Goal: Task Accomplishment & Management: Manage account settings

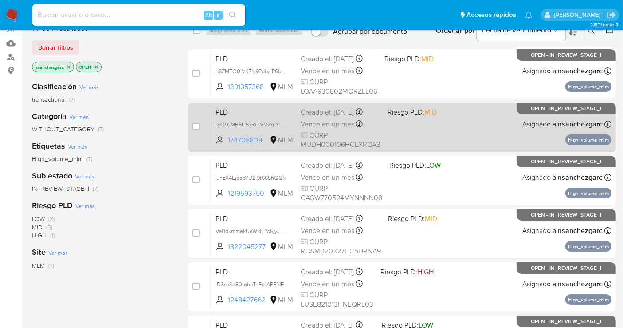
scroll to position [99, 0]
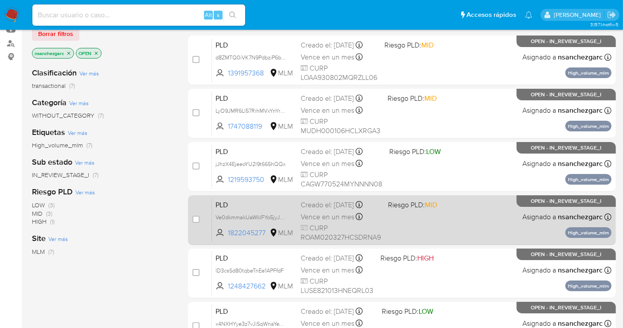
click at [323, 212] on span "Vence en un mes" at bounding box center [328, 217] width 54 height 10
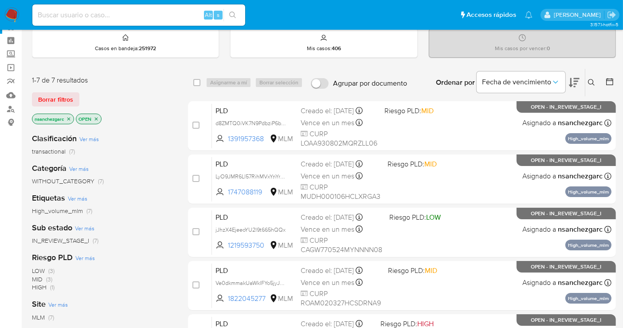
scroll to position [0, 0]
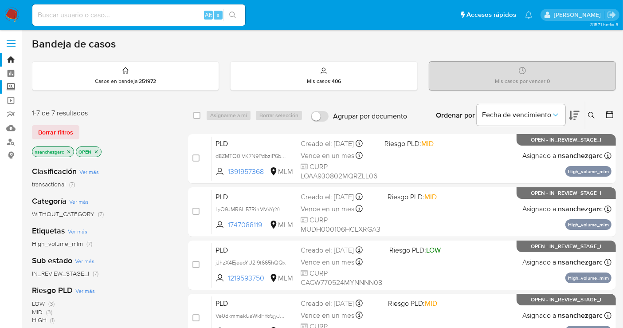
click at [9, 86] on label "Screening" at bounding box center [53, 87] width 106 height 14
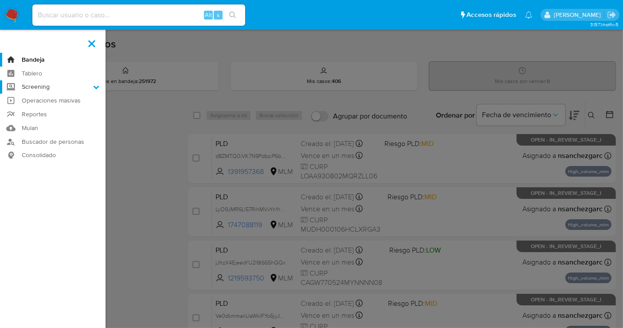
click at [0, 0] on input "Screening" at bounding box center [0, 0] width 0 height 0
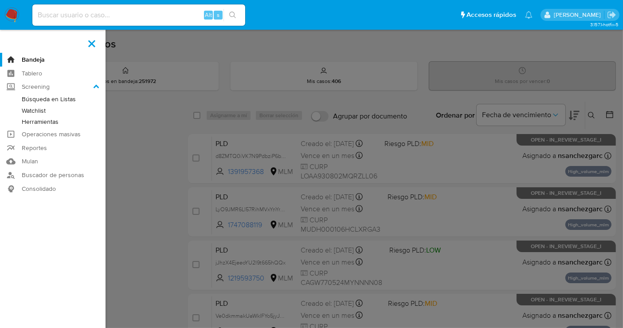
click at [42, 122] on link "Herramientas" at bounding box center [53, 121] width 106 height 11
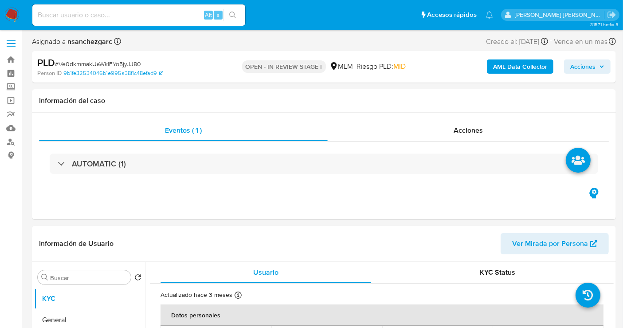
select select "10"
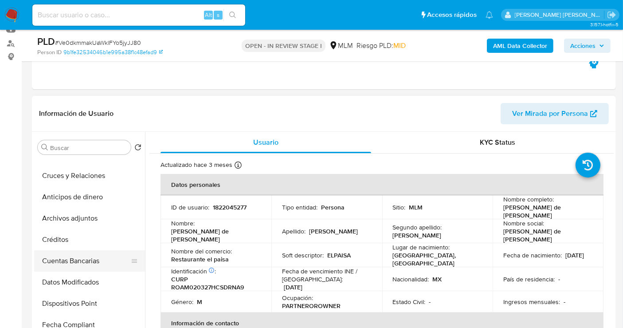
scroll to position [148, 0]
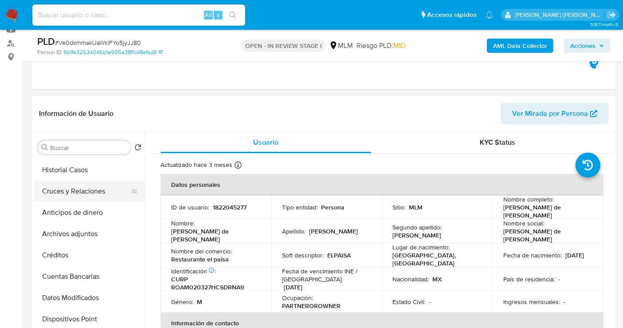
click at [67, 193] on button "Cruces y Relaciones" at bounding box center [86, 191] width 104 height 21
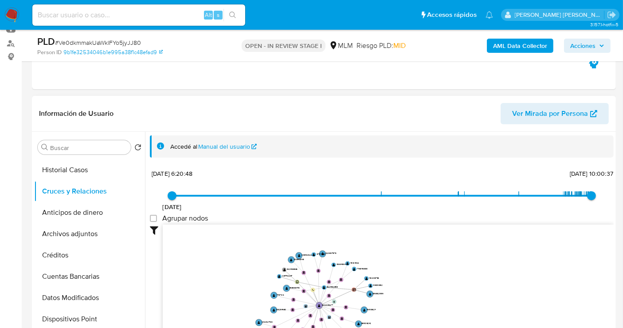
drag, startPoint x: 460, startPoint y: 297, endPoint x: 461, endPoint y: 310, distance: 12.9
click at [461, 310] on icon "user-1824493936  1824493936 user-1234792237  1234792237 user-1824452398  182…" at bounding box center [388, 289] width 451 height 129
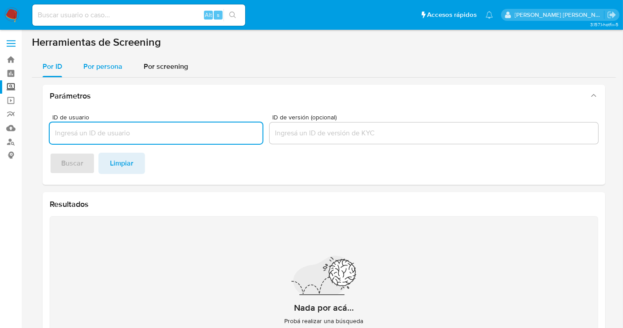
click at [108, 69] on span "Por persona" at bounding box center [102, 66] width 39 height 10
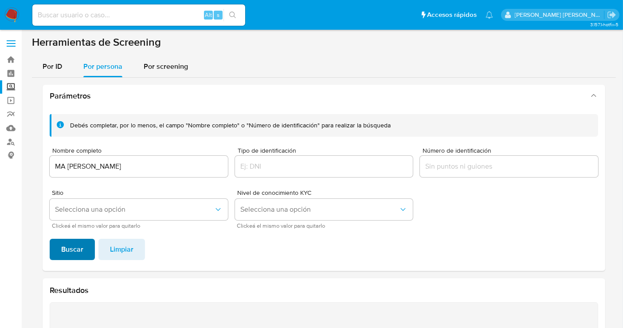
click at [63, 253] on span "Buscar" at bounding box center [72, 250] width 22 height 20
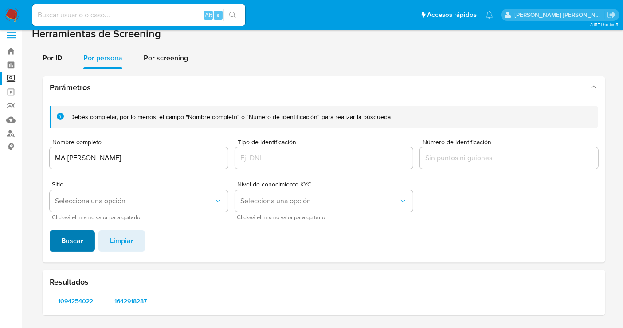
scroll to position [8, 0]
click at [80, 302] on span "1094254022" at bounding box center [75, 302] width 39 height 12
click at [130, 296] on span "1642918287" at bounding box center [130, 302] width 39 height 12
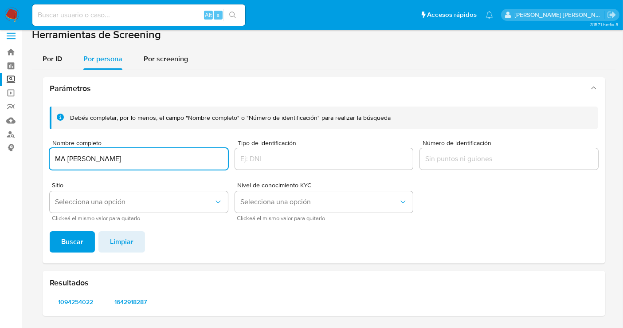
click at [104, 157] on input "MA LOURDES ROQUE SAINES" at bounding box center [139, 159] width 178 height 12
click at [79, 234] on span "Buscar" at bounding box center [72, 242] width 22 height 20
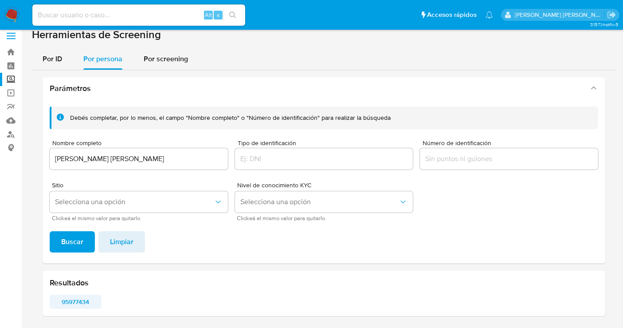
click at [75, 297] on span "95977434" at bounding box center [75, 302] width 39 height 12
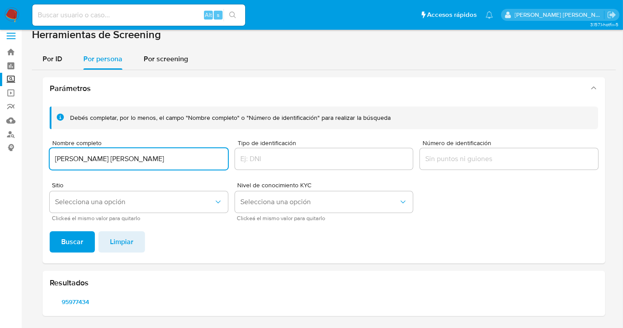
click at [154, 164] on input "CINTHIA GUADALUPE CETINA ESTRELLA" at bounding box center [139, 159] width 178 height 12
type input "SALVADOR ANTONIO PEREZ ROQUE"
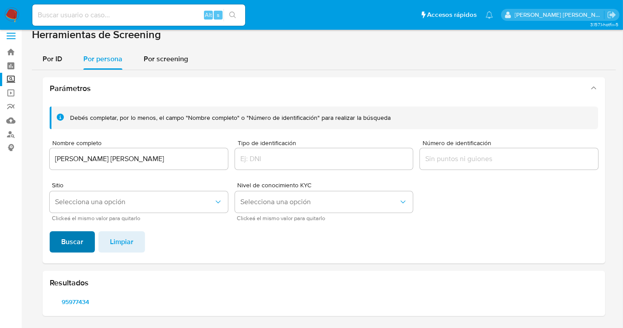
click at [72, 243] on span "Buscar" at bounding box center [72, 242] width 22 height 20
click at [82, 303] on span "1319324309" at bounding box center [75, 302] width 39 height 12
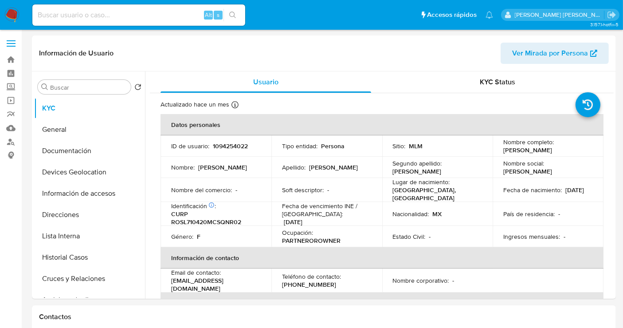
select select "10"
click at [69, 257] on button "Historial Casos" at bounding box center [86, 257] width 104 height 21
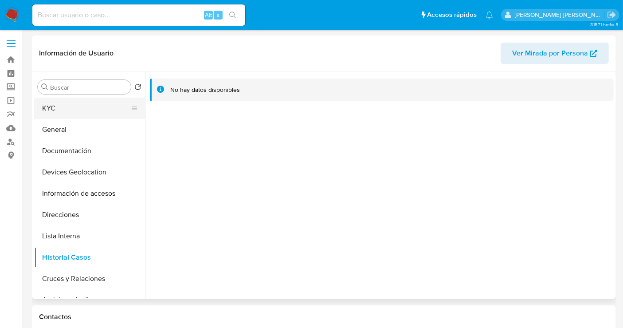
click at [59, 110] on button "KYC" at bounding box center [86, 108] width 104 height 21
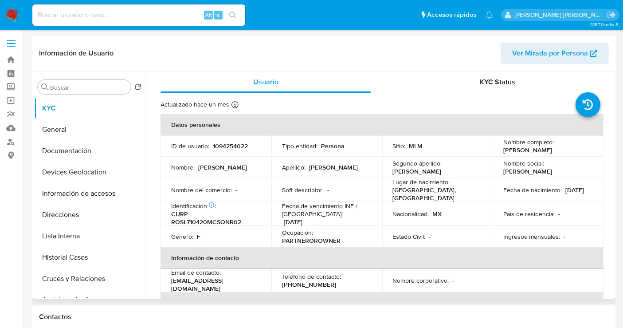
click at [225, 142] on p "1094254022" at bounding box center [230, 146] width 35 height 8
copy p "1094254022"
select select "10"
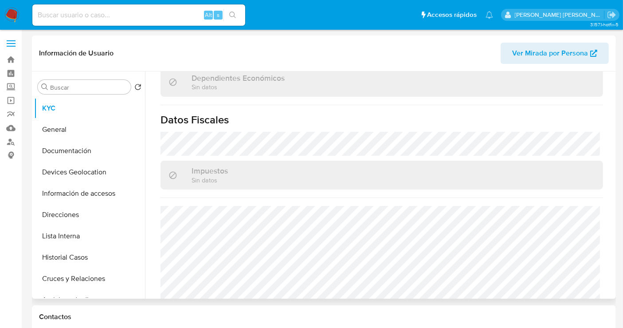
scroll to position [560, 0]
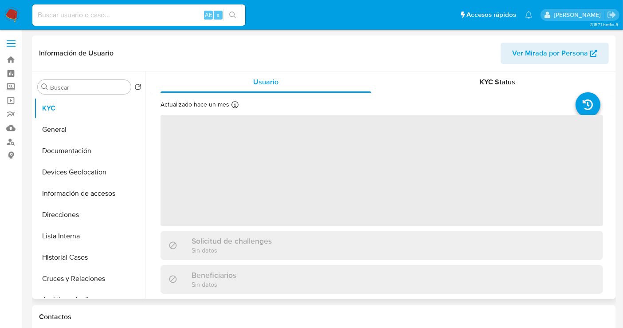
select select "10"
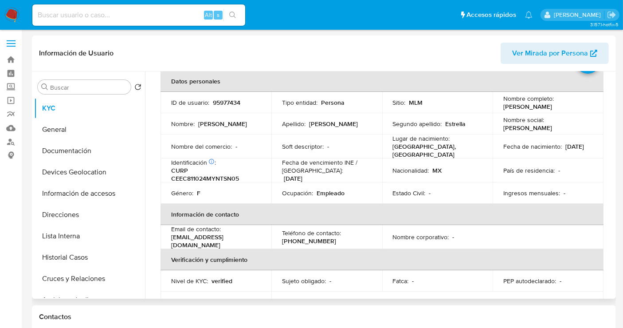
scroll to position [20, 0]
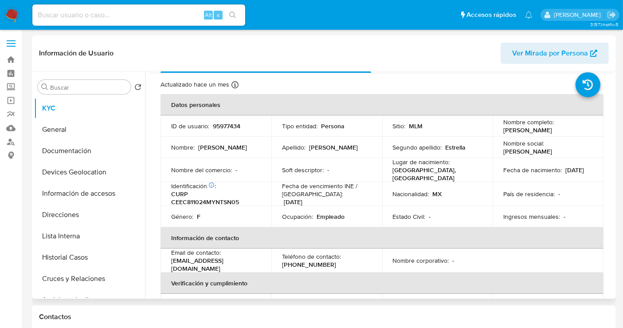
click at [221, 125] on p "95977434" at bounding box center [227, 126] width 28 height 8
copy p "95977434"
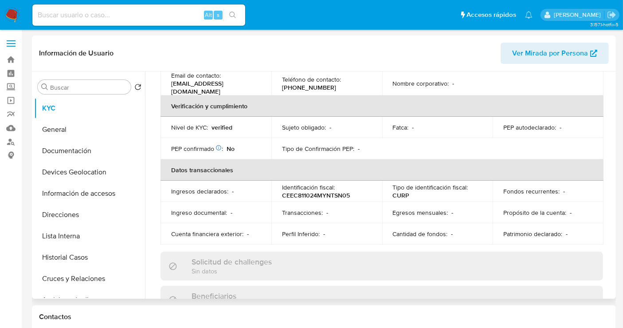
scroll to position [217, 0]
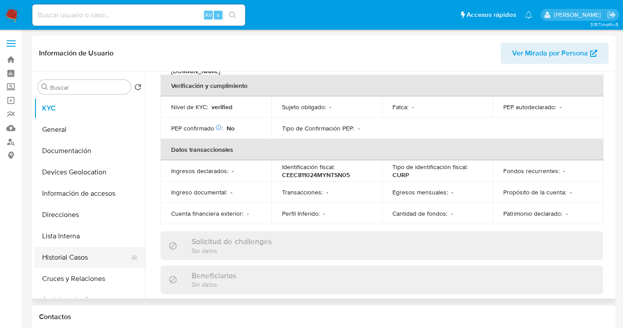
click at [89, 252] on button "Historial Casos" at bounding box center [86, 257] width 104 height 21
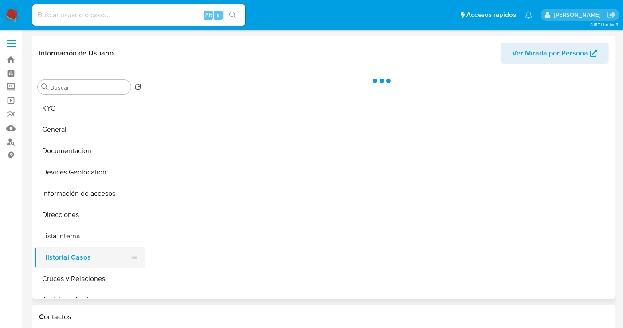
scroll to position [0, 0]
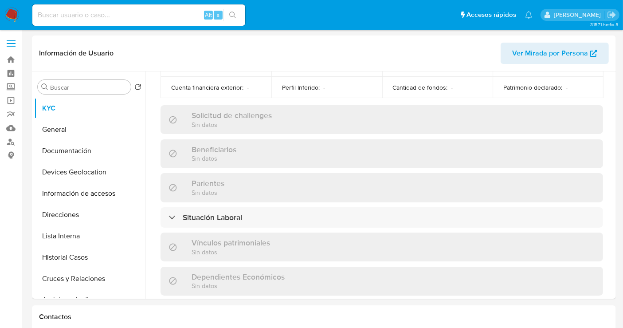
select select "10"
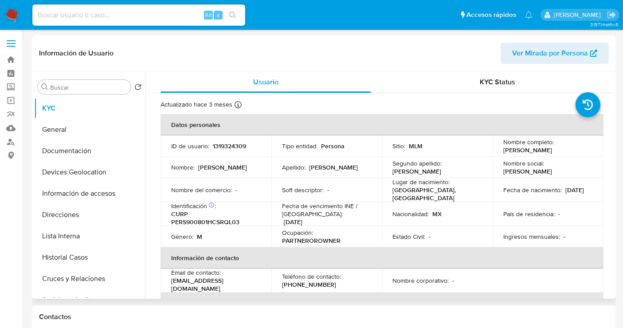
click at [229, 143] on p "1319324309" at bounding box center [229, 146] width 33 height 8
copy p "1319324309"
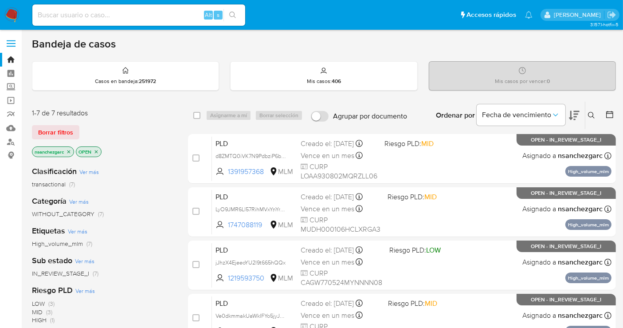
click at [596, 115] on button at bounding box center [593, 115] width 15 height 11
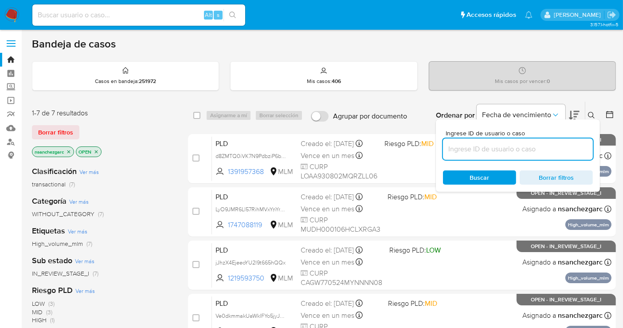
click at [473, 146] on input at bounding box center [518, 149] width 150 height 12
type input "1929015725"
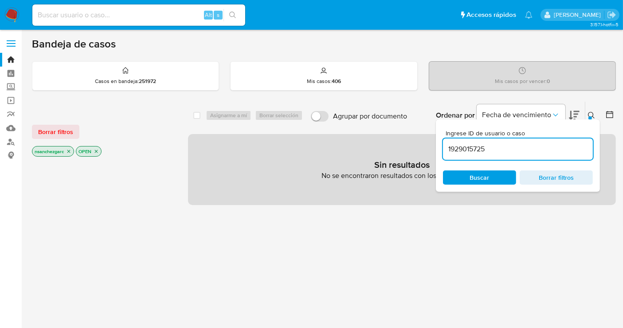
click at [70, 150] on icon "close-filter" at bounding box center [68, 151] width 5 height 5
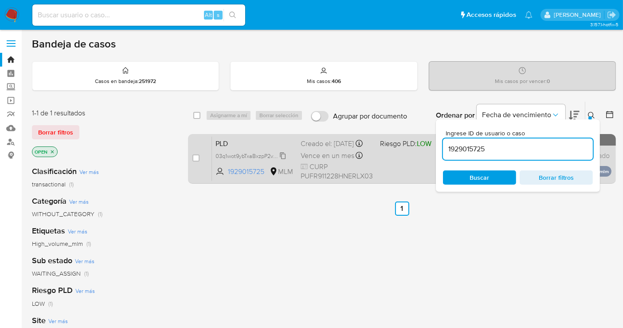
click at [285, 160] on span "03q1wot9ybTxaBxzpP2vETVo" at bounding box center [251, 155] width 70 height 10
click at [199, 151] on div "case-item-checkbox No es posible asignar el caso" at bounding box center [203, 158] width 20 height 45
click at [198, 156] on input "checkbox" at bounding box center [196, 157] width 7 height 7
checkbox input "true"
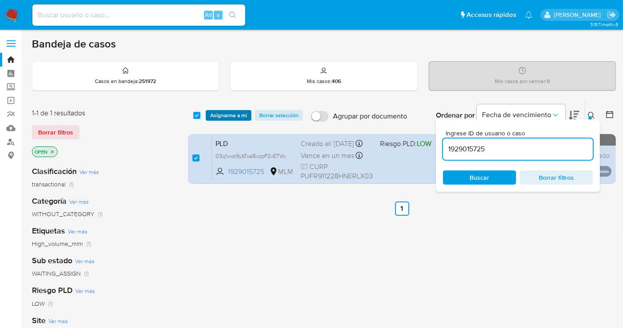
click at [219, 111] on span "Asignarme a mí" at bounding box center [228, 115] width 37 height 9
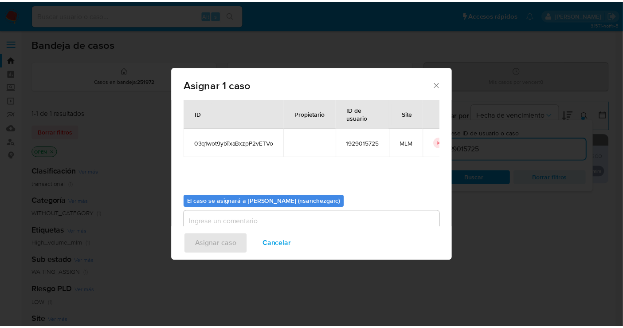
scroll to position [45, 0]
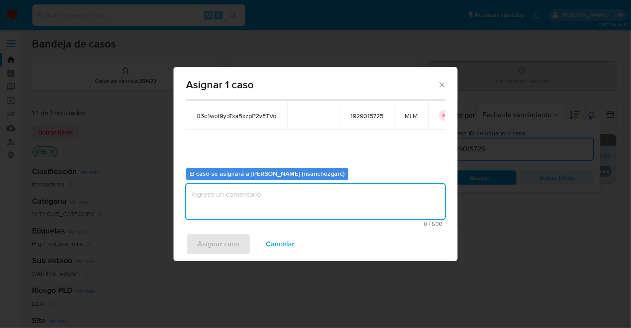
click at [229, 203] on textarea "assign-modal" at bounding box center [315, 201] width 259 height 35
type textarea "nesg"
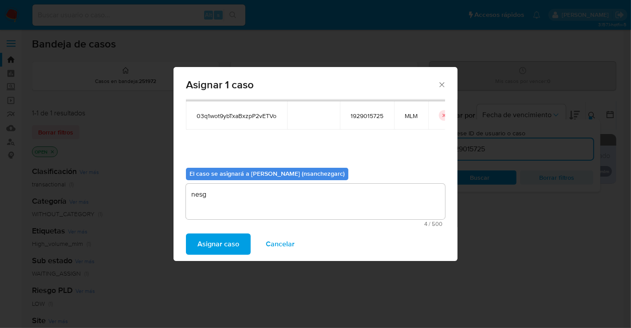
click at [213, 240] on span "Asignar caso" at bounding box center [218, 244] width 42 height 20
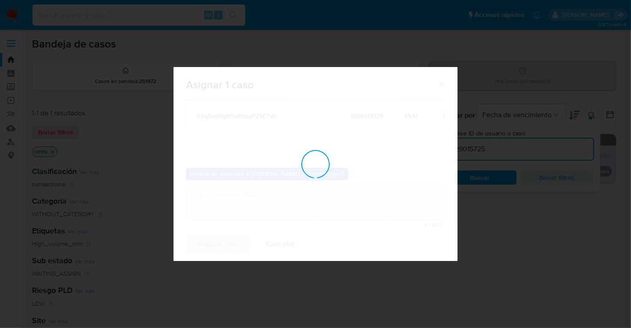
checkbox input "false"
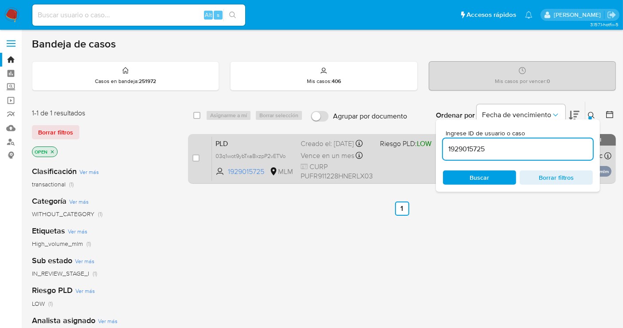
click at [323, 161] on span "Vence en un mes" at bounding box center [328, 156] width 54 height 10
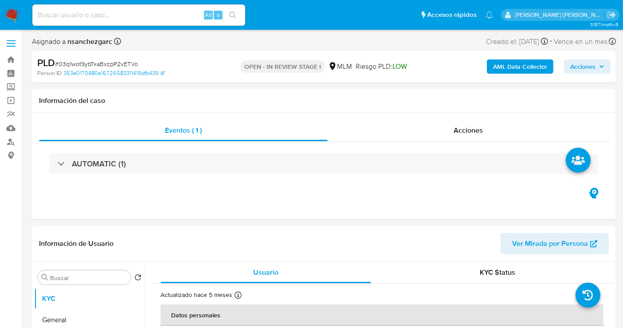
select select "10"
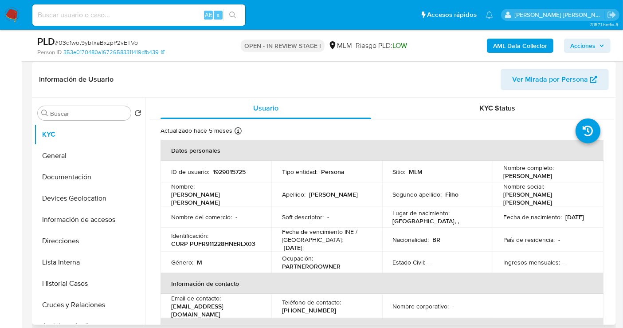
scroll to position [148, 0]
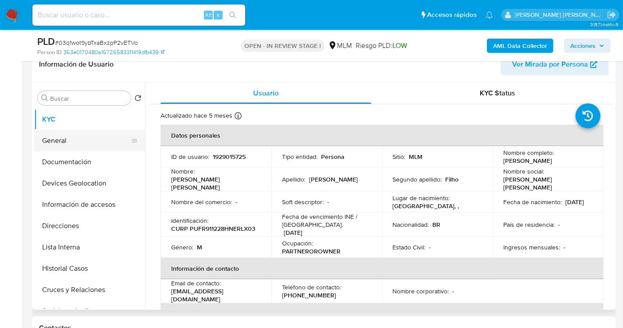
click at [63, 137] on button "General" at bounding box center [86, 140] width 104 height 21
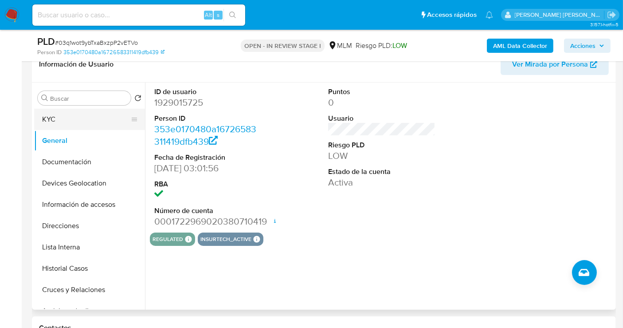
click at [50, 119] on button "KYC" at bounding box center [86, 119] width 104 height 21
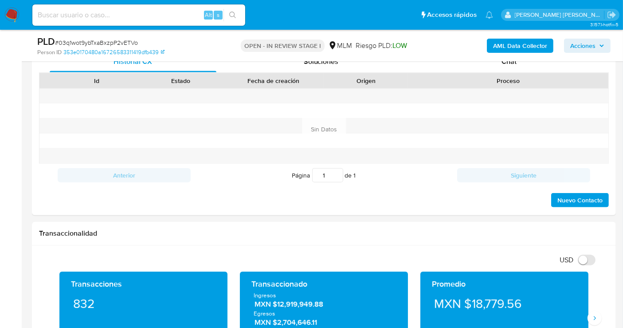
scroll to position [641, 0]
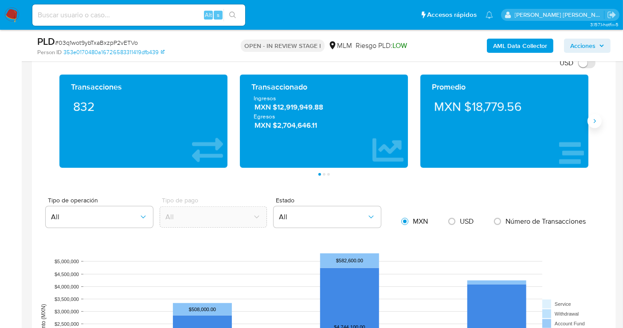
click at [593, 118] on icon "Siguiente" at bounding box center [594, 121] width 7 height 7
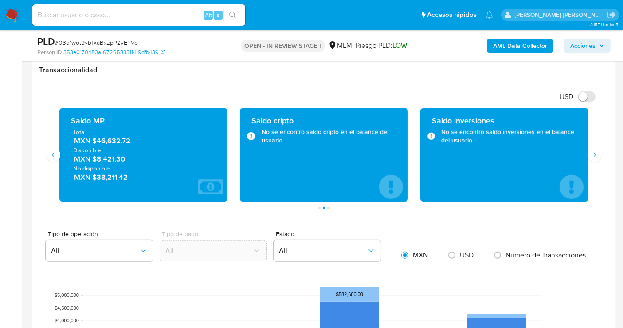
scroll to position [591, 0]
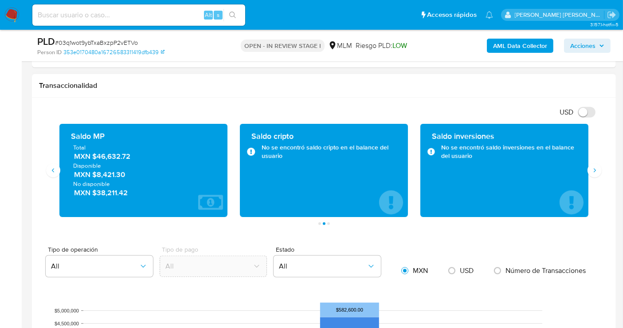
click at [120, 154] on span "MXN $46,632.72" at bounding box center [144, 156] width 140 height 10
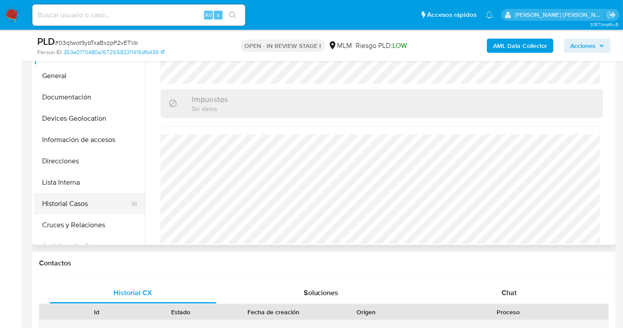
scroll to position [197, 0]
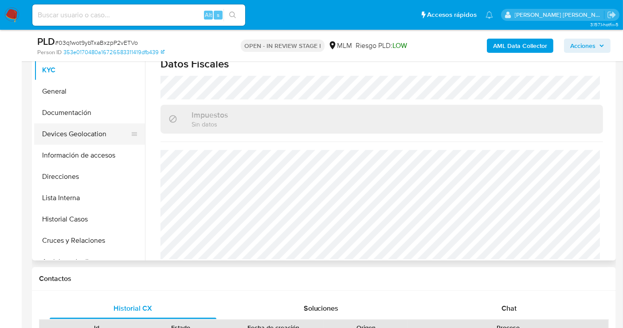
click at [70, 135] on button "Devices Geolocation" at bounding box center [86, 133] width 104 height 21
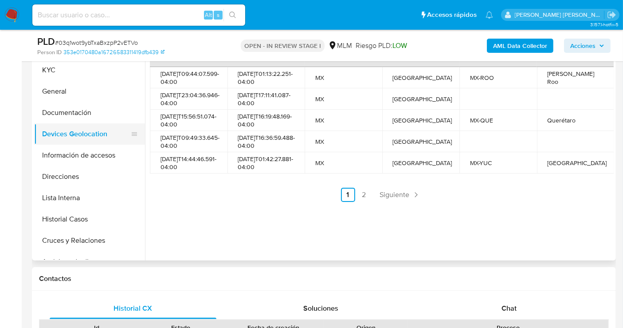
scroll to position [148, 0]
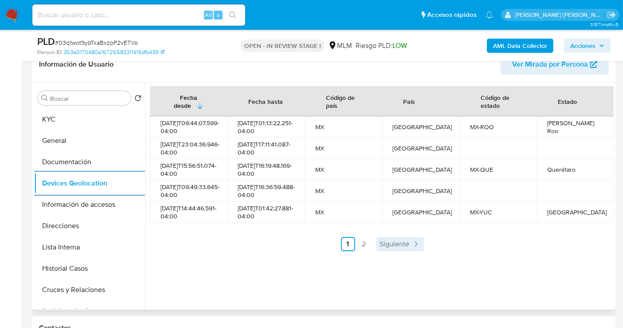
click at [396, 248] on span "Siguiente" at bounding box center [395, 243] width 30 height 7
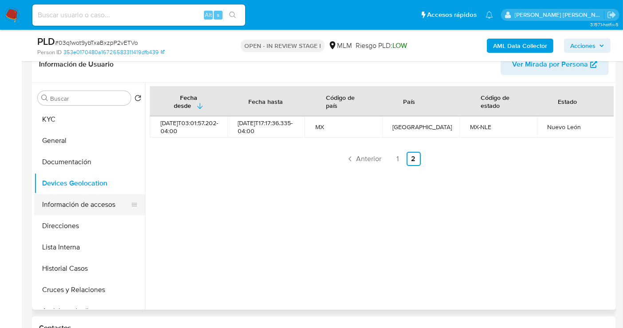
click at [72, 201] on button "Información de accesos" at bounding box center [86, 204] width 104 height 21
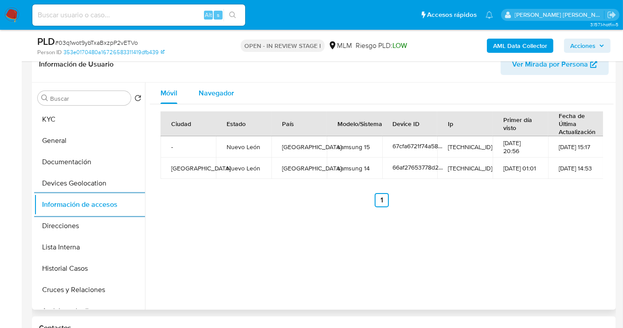
click at [214, 95] on span "Navegador" at bounding box center [216, 93] width 35 height 10
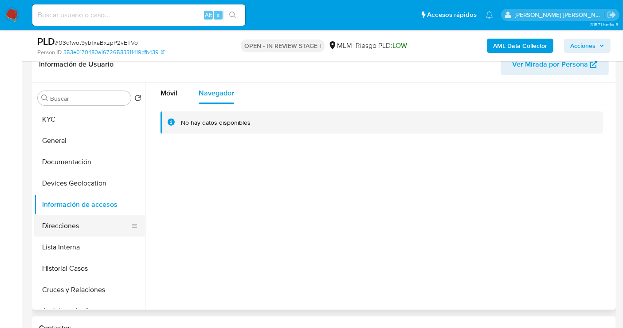
click at [65, 229] on button "Direcciones" at bounding box center [86, 225] width 104 height 21
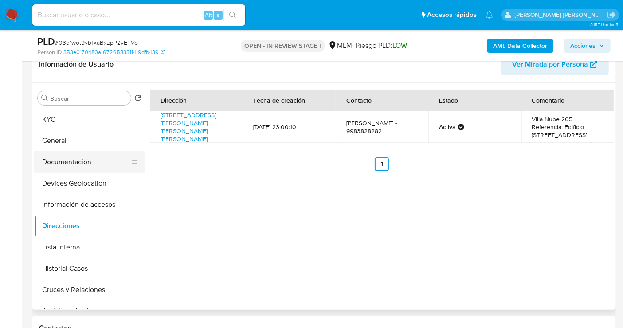
click at [77, 169] on button "Documentación" at bounding box center [86, 161] width 104 height 21
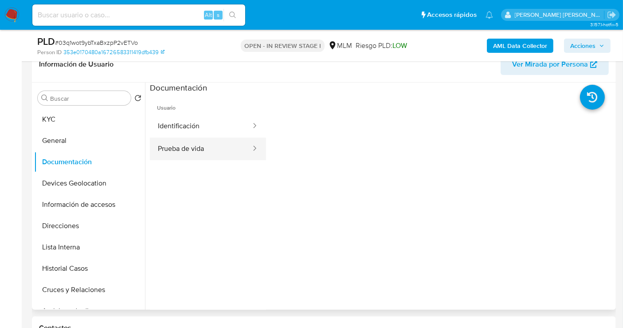
click at [184, 150] on button "Prueba de vida" at bounding box center [201, 149] width 102 height 23
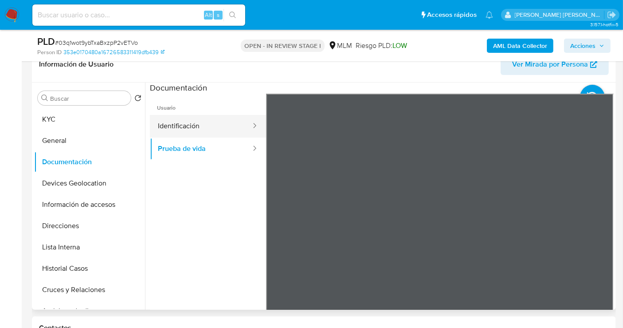
click at [175, 129] on button "Identificación" at bounding box center [201, 126] width 102 height 23
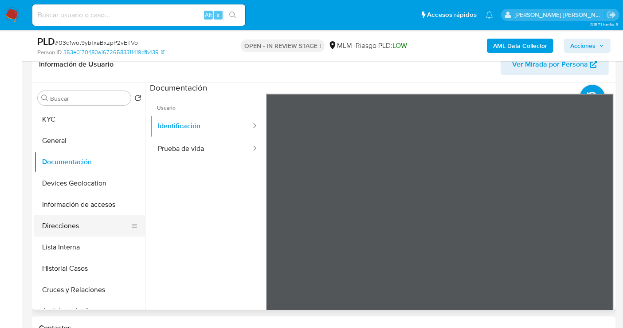
click at [66, 230] on button "Direcciones" at bounding box center [86, 225] width 104 height 21
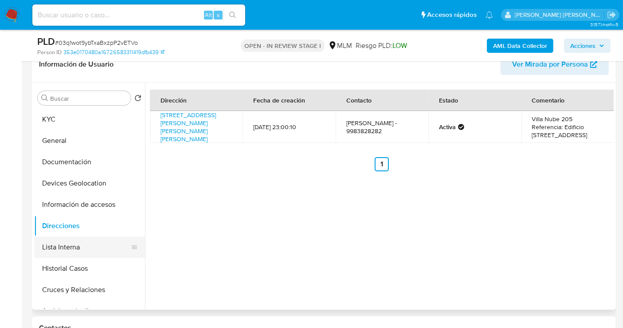
click at [63, 245] on button "Lista Interna" at bounding box center [86, 246] width 104 height 21
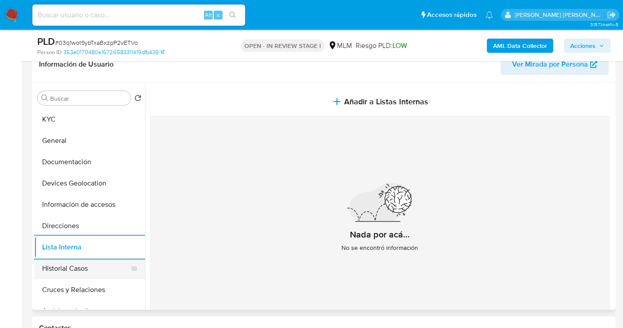
click at [80, 265] on button "Historial Casos" at bounding box center [86, 268] width 104 height 21
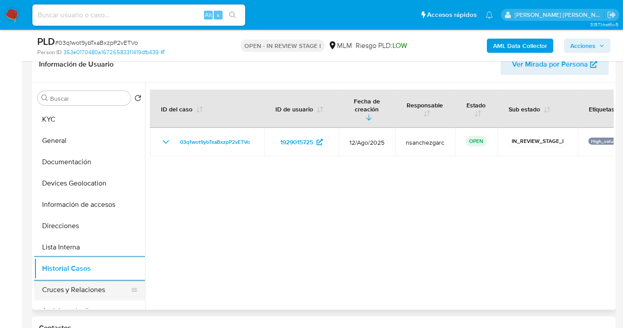
click at [92, 292] on button "Cruces y Relaciones" at bounding box center [86, 289] width 104 height 21
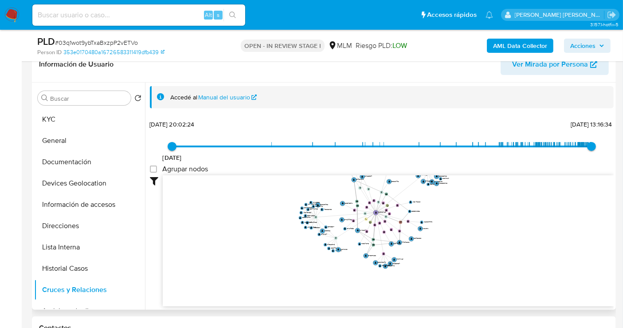
drag, startPoint x: 283, startPoint y: 274, endPoint x: 360, endPoint y: 206, distance: 102.5
click at [360, 206] on icon "user-1929015725  1929015725 device-67cfa6721f74a58d5e15a4da  device-66af27653…" at bounding box center [388, 239] width 451 height 129
click at [54, 122] on button "KYC" at bounding box center [86, 119] width 104 height 21
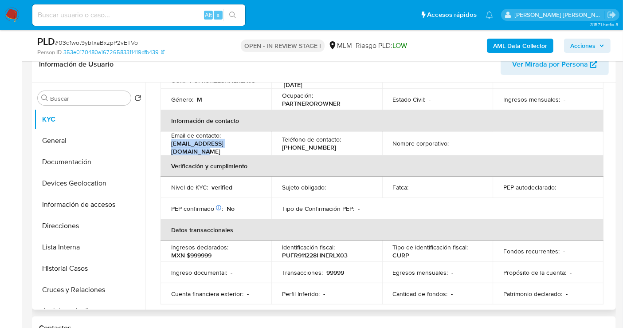
drag, startPoint x: 253, startPoint y: 144, endPoint x: 164, endPoint y: 144, distance: 89.6
click at [164, 144] on td "Email de contacto : [EMAIL_ADDRESS][DOMAIN_NAME]" at bounding box center [216, 143] width 111 height 24
copy p "[EMAIL_ADDRESS][DOMAIN_NAME]"
drag, startPoint x: 331, startPoint y: 141, endPoint x: 272, endPoint y: 145, distance: 58.3
click at [272, 145] on td "Teléfono de contacto : [PHONE_NUMBER]" at bounding box center [327, 143] width 111 height 24
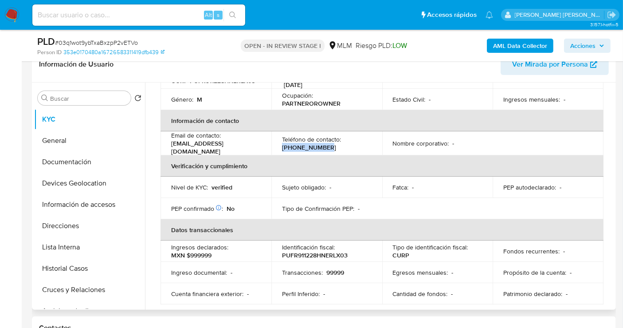
copy p "[PHONE_NUMBER]"
